Goal: Task Accomplishment & Management: Manage account settings

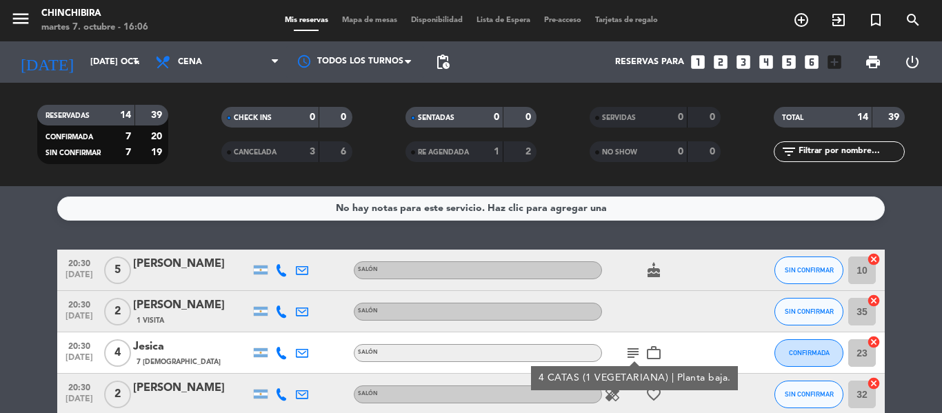
click at [714, 287] on div "cake" at bounding box center [664, 270] width 124 height 41
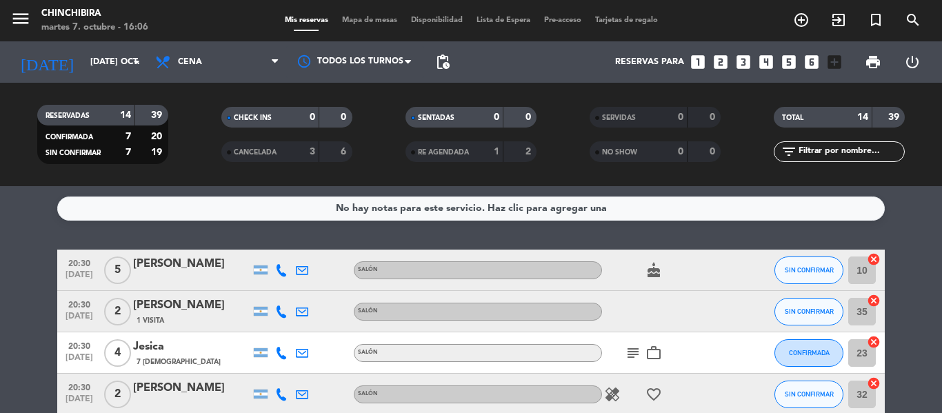
click at [631, 354] on icon "subject" at bounding box center [633, 353] width 17 height 17
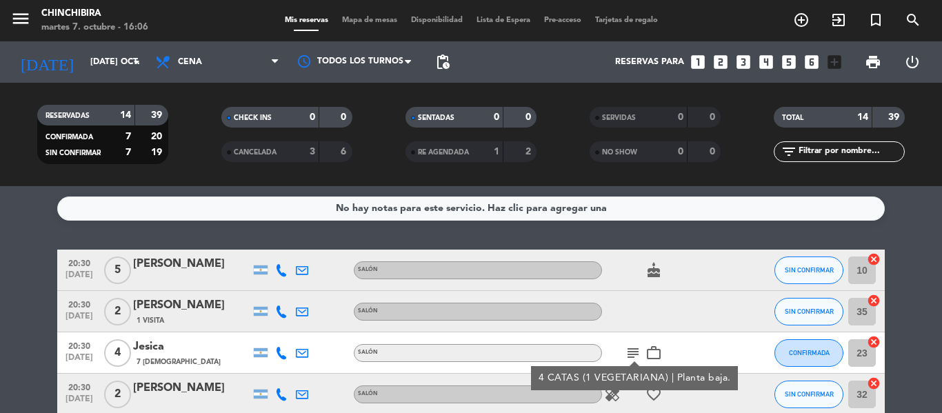
click at [631, 354] on icon "subject" at bounding box center [633, 353] width 17 height 17
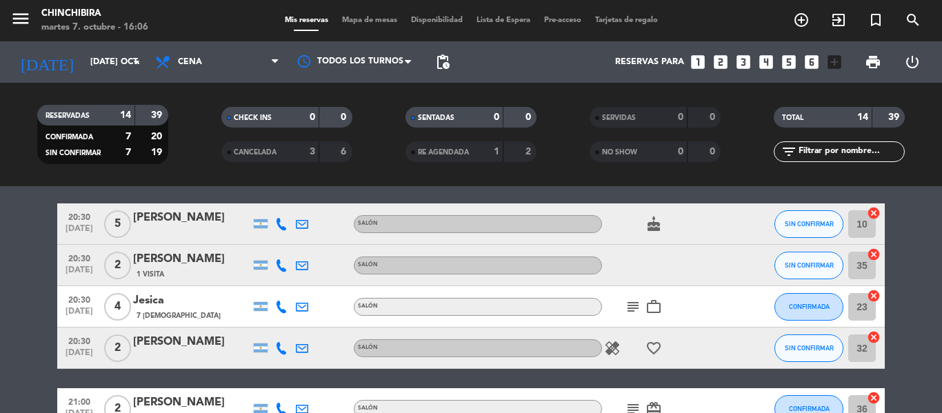
scroll to position [69, 0]
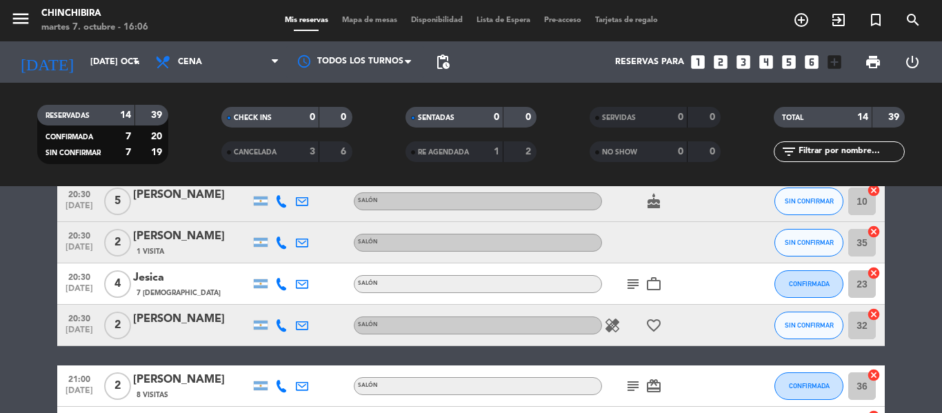
click at [608, 323] on icon "healing" at bounding box center [612, 325] width 17 height 17
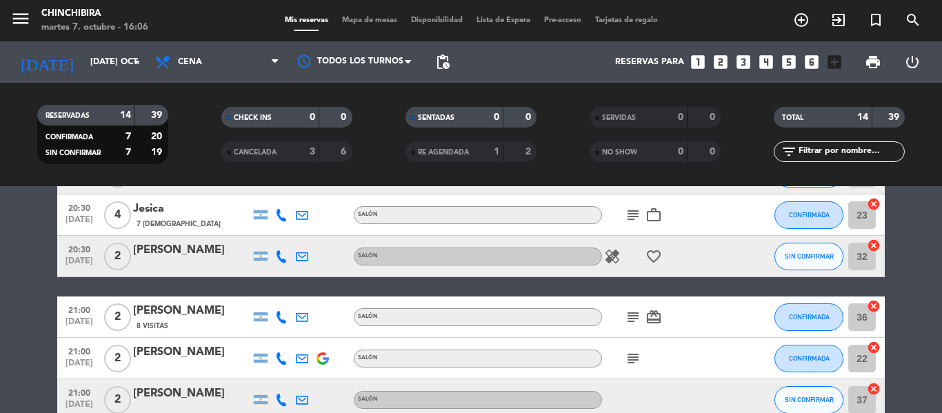
click at [628, 321] on icon "subject" at bounding box center [633, 317] width 17 height 17
click at [634, 354] on icon "subject" at bounding box center [633, 358] width 17 height 17
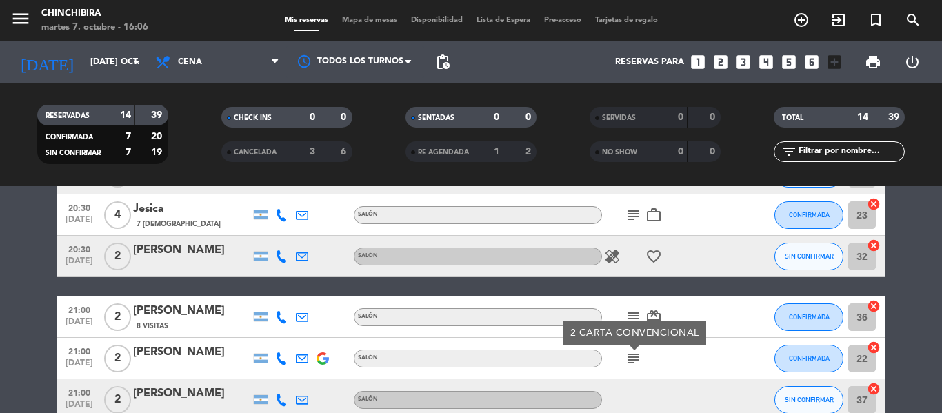
click at [634, 354] on icon "subject" at bounding box center [633, 358] width 17 height 17
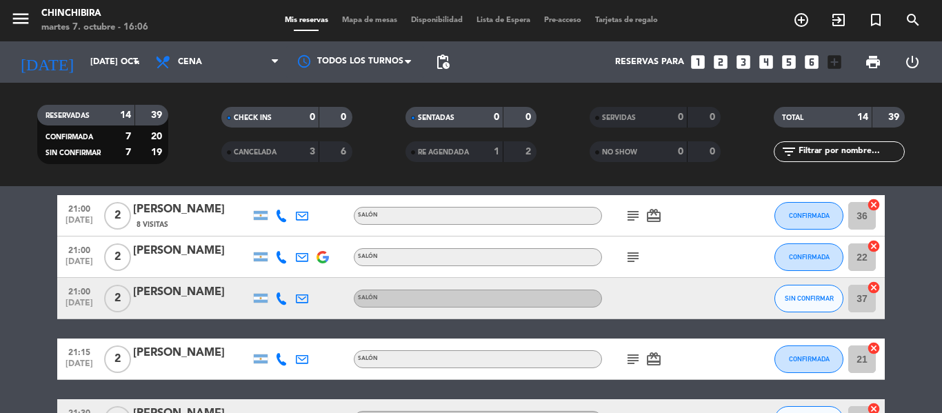
scroll to position [276, 0]
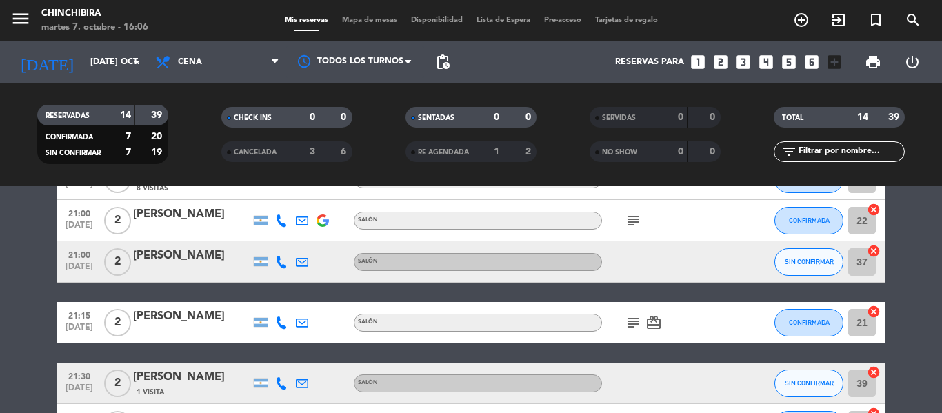
click at [632, 325] on icon "subject" at bounding box center [633, 322] width 17 height 17
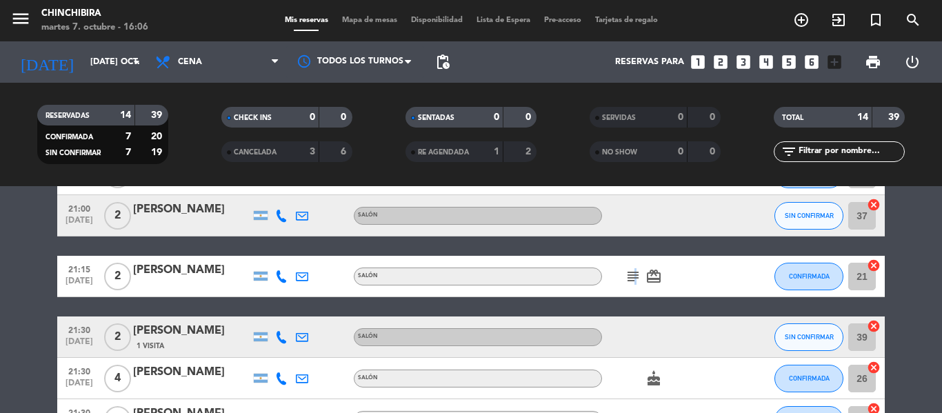
scroll to position [414, 0]
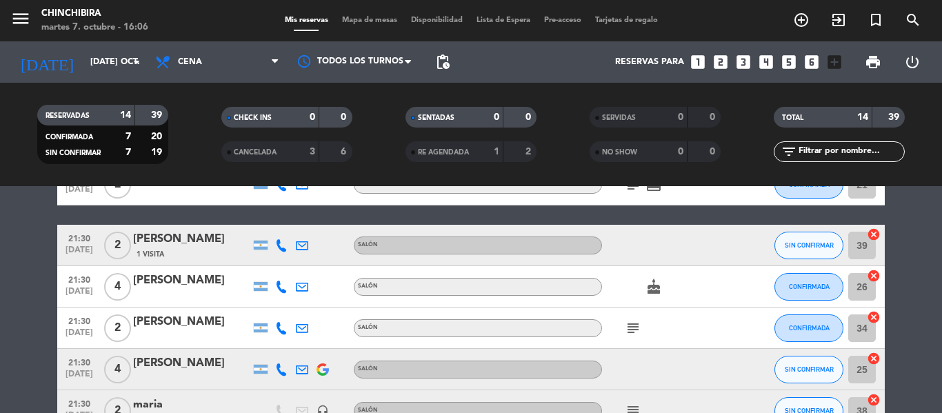
click at [629, 332] on icon "subject" at bounding box center [633, 328] width 17 height 17
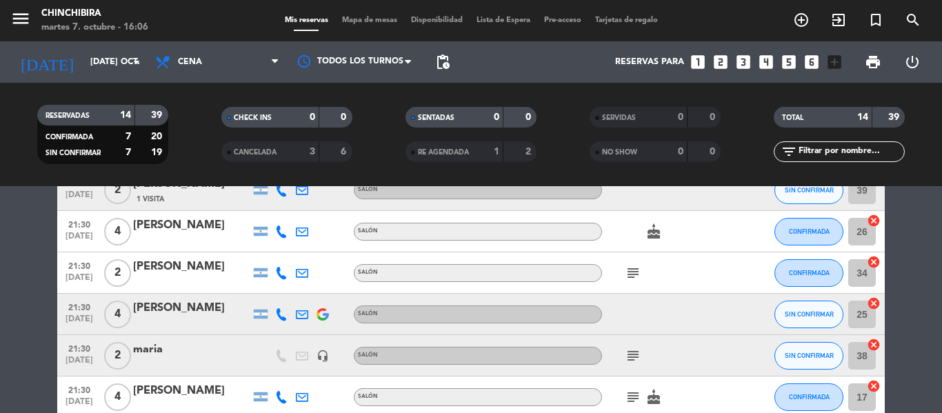
scroll to position [543, 0]
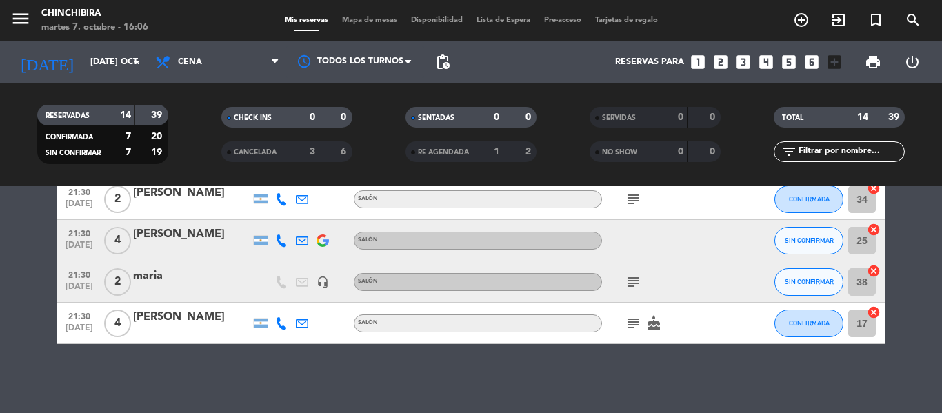
click at [637, 283] on icon "subject" at bounding box center [633, 282] width 17 height 17
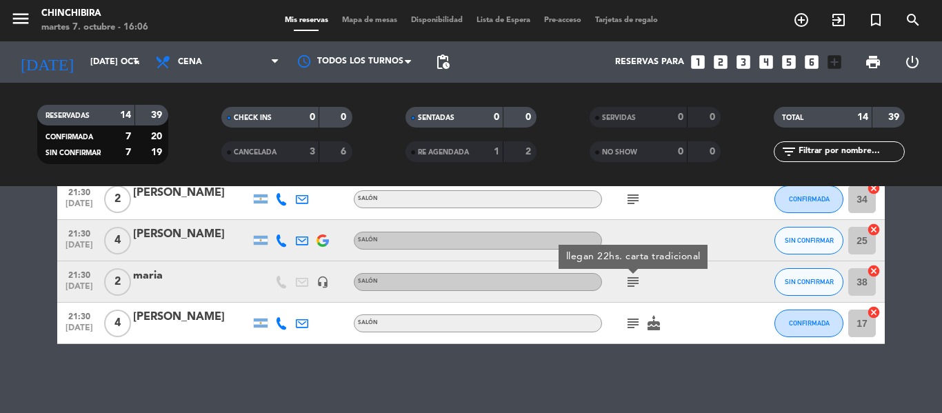
click at [637, 283] on icon "subject" at bounding box center [633, 282] width 17 height 17
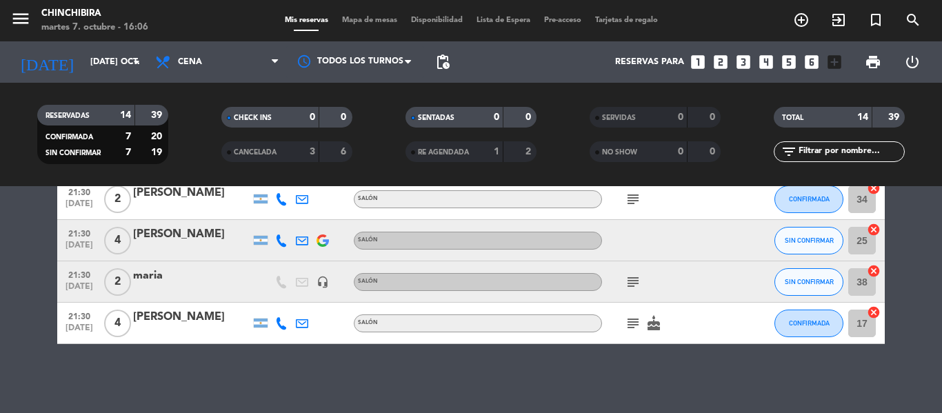
click at [631, 323] on icon "subject" at bounding box center [633, 323] width 17 height 17
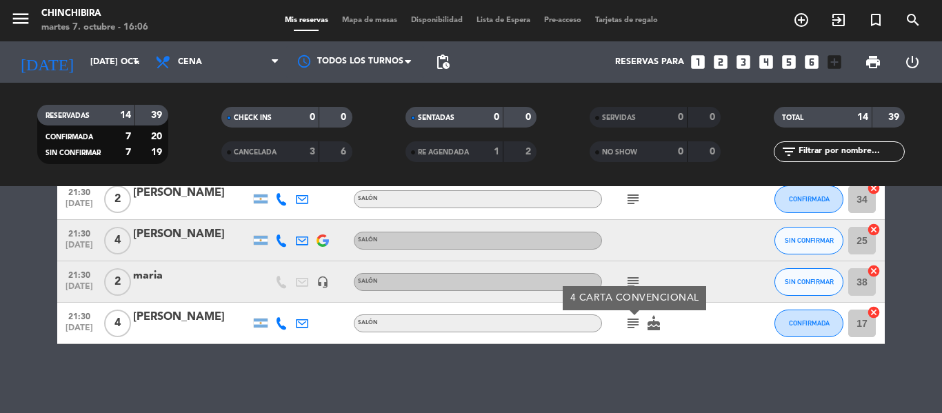
click at [631, 323] on icon "subject" at bounding box center [633, 323] width 17 height 17
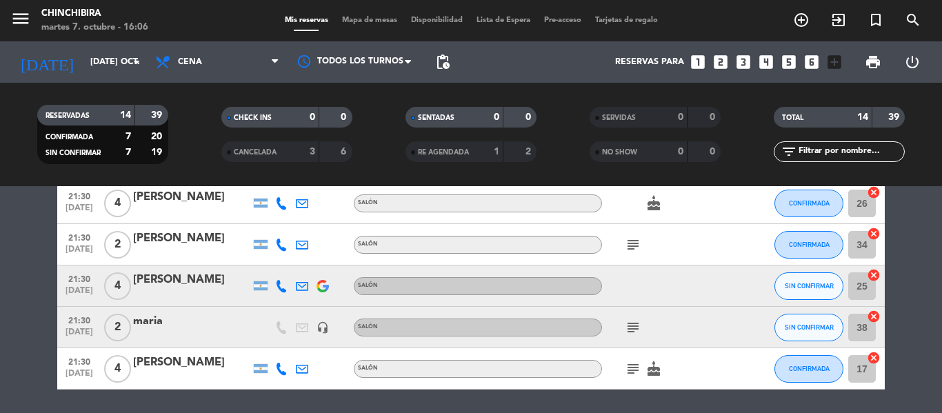
scroll to position [474, 0]
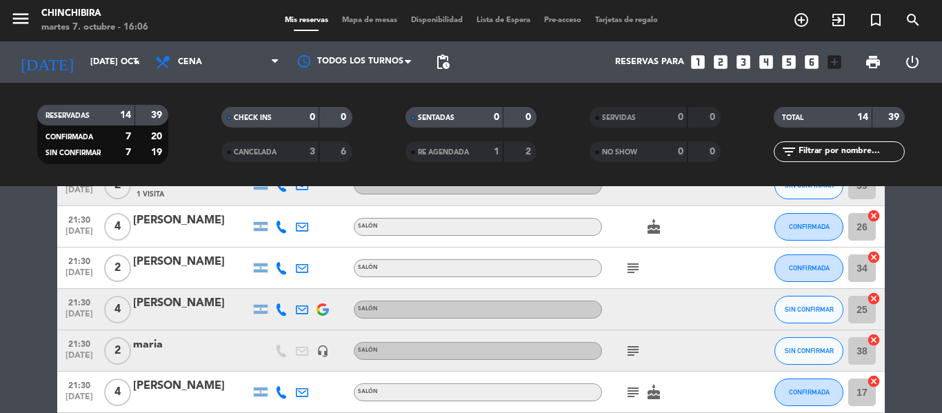
click at [606, 356] on div "subject" at bounding box center [664, 350] width 124 height 41
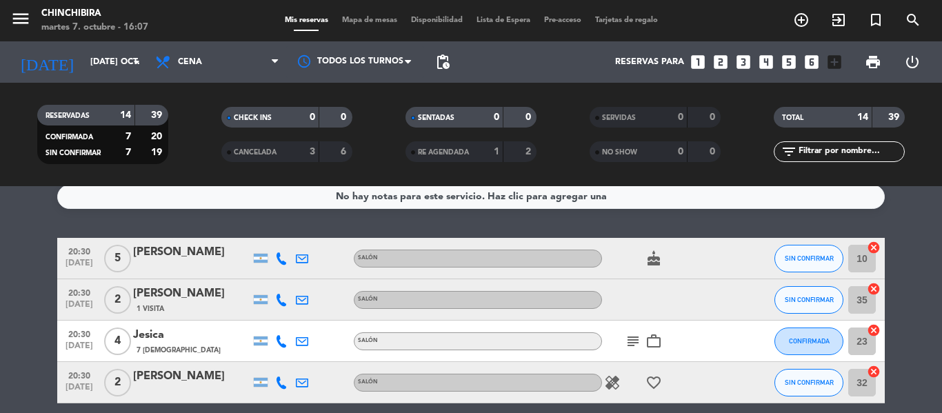
scroll to position [0, 0]
